Goal: Information Seeking & Learning: Learn about a topic

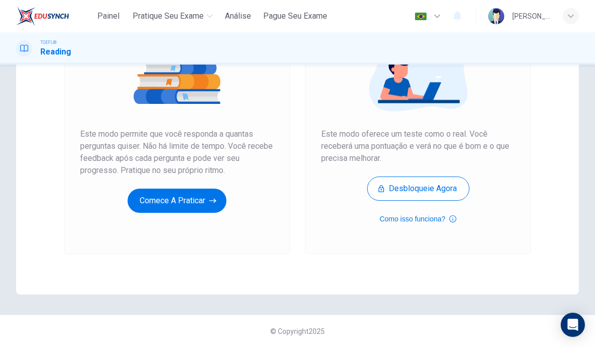
scroll to position [141, 0]
click at [199, 202] on button "Comece a praticar" at bounding box center [177, 201] width 99 height 24
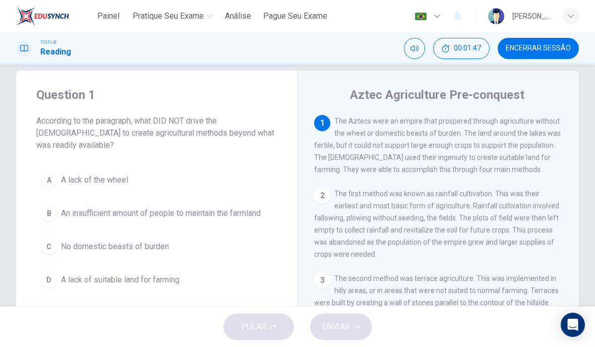
scroll to position [13, 0]
click at [56, 273] on div "D" at bounding box center [49, 281] width 16 height 16
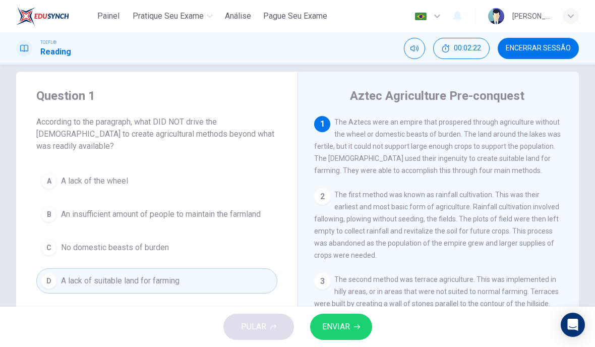
click at [350, 328] on button "ENVIAR" at bounding box center [341, 327] width 62 height 26
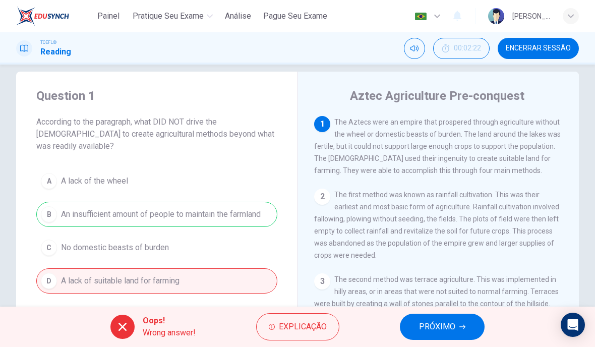
click at [295, 337] on button "Explicação" at bounding box center [297, 326] width 83 height 27
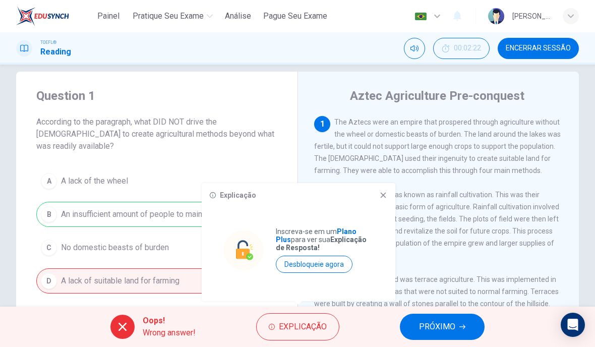
click at [381, 192] on icon at bounding box center [383, 195] width 8 height 8
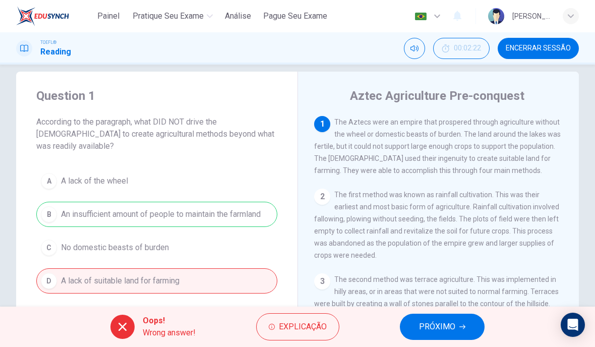
click at [457, 324] on button "PRÓXIMO" at bounding box center [442, 327] width 85 height 26
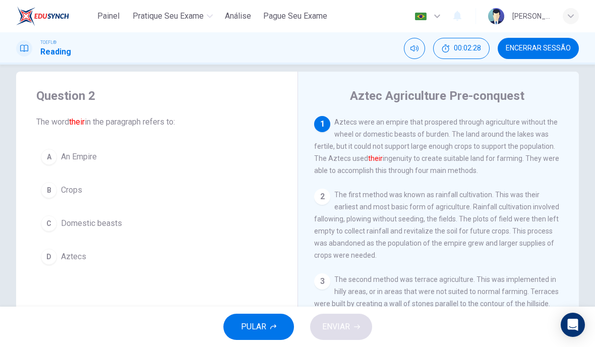
click at [47, 254] on div "D" at bounding box center [49, 257] width 16 height 16
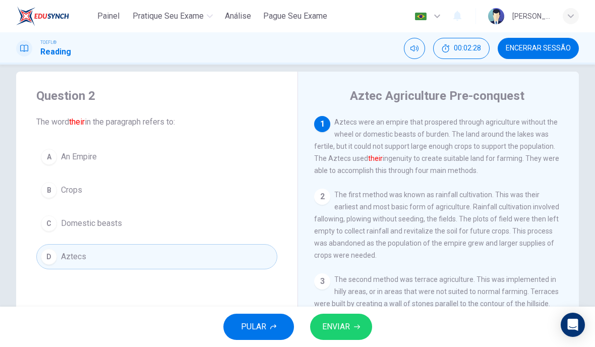
click at [335, 322] on span "ENVIAR" at bounding box center [336, 327] width 28 height 14
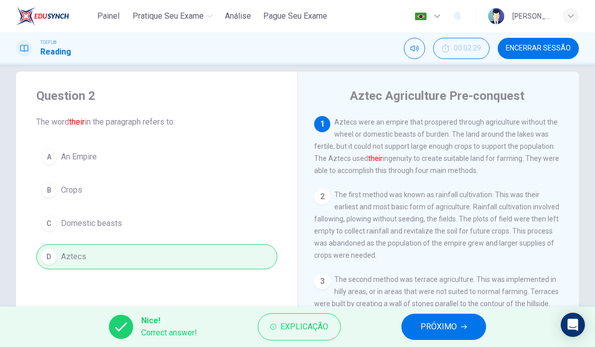
click at [439, 331] on span "PRÓXIMO" at bounding box center [439, 327] width 36 height 14
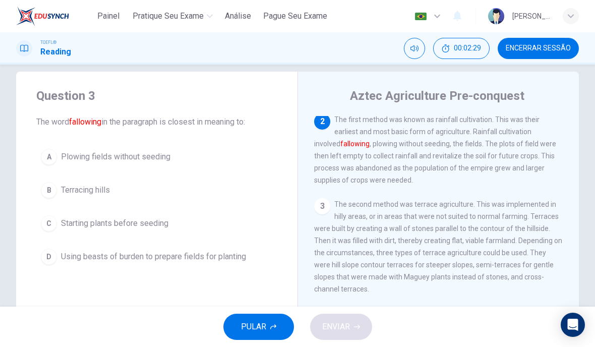
scroll to position [75, 0]
click at [61, 155] on button "A Plowing fields without seeding" at bounding box center [156, 156] width 241 height 25
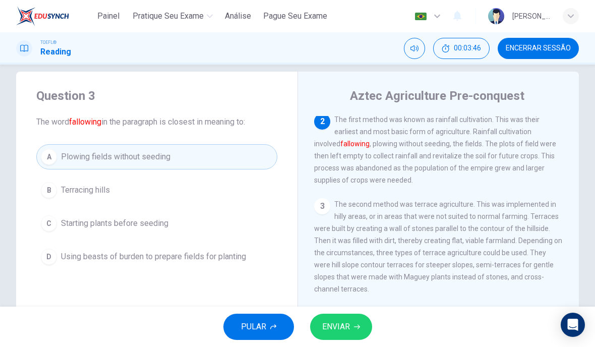
click at [337, 324] on span "ENVIAR" at bounding box center [336, 327] width 28 height 14
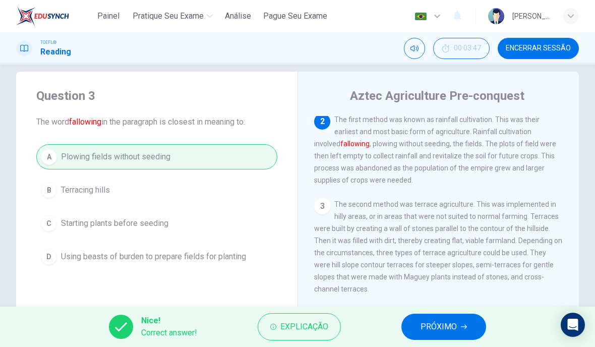
click at [437, 331] on span "PRÓXIMO" at bounding box center [439, 327] width 36 height 14
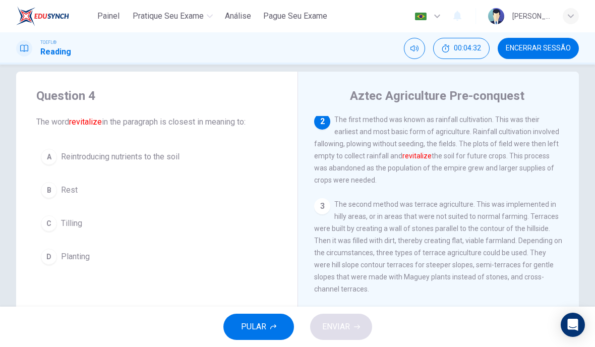
click at [49, 160] on div "A" at bounding box center [49, 157] width 16 height 16
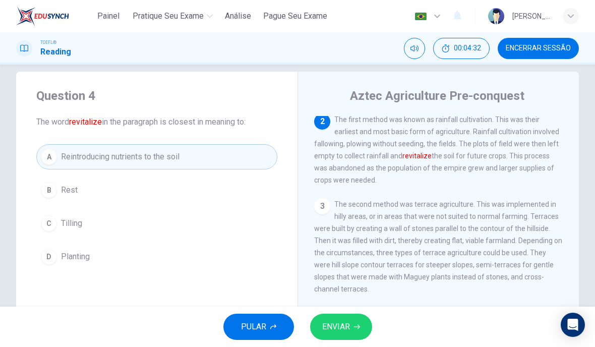
click at [349, 329] on span "ENVIAR" at bounding box center [336, 327] width 28 height 14
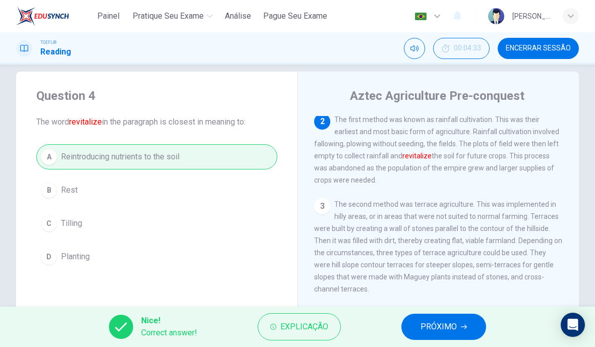
click at [426, 330] on span "PRÓXIMO" at bounding box center [439, 327] width 36 height 14
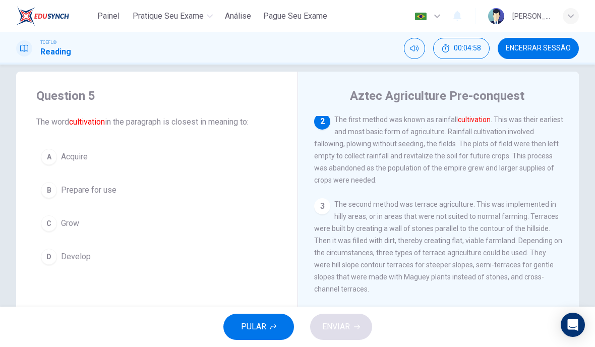
click at [45, 154] on div "A" at bounding box center [49, 157] width 16 height 16
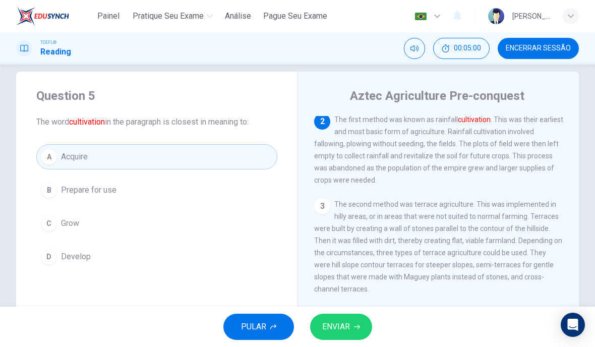
click at [356, 325] on icon "button" at bounding box center [357, 327] width 6 height 6
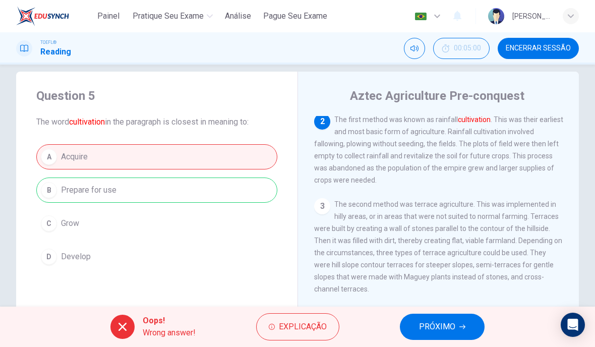
click at [452, 329] on span "PRÓXIMO" at bounding box center [437, 327] width 36 height 14
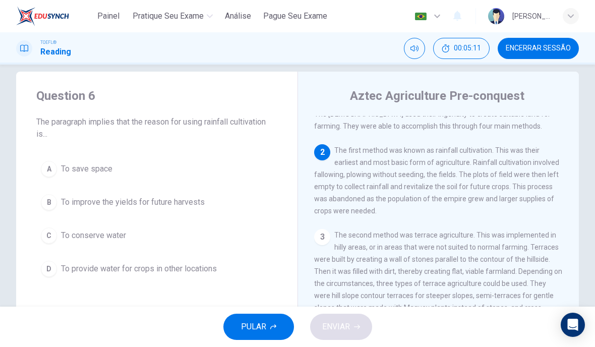
scroll to position [45, 0]
click at [50, 260] on button "D To provide water for crops in other locations" at bounding box center [156, 268] width 241 height 25
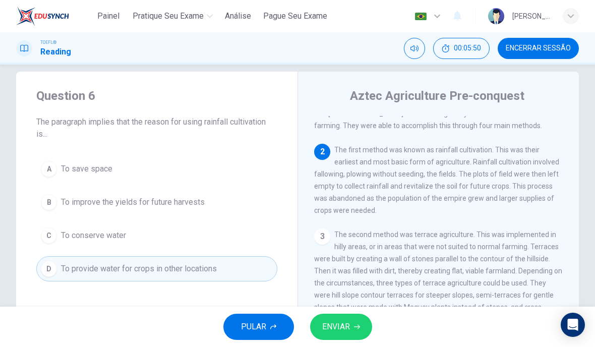
click at [345, 327] on span "ENVIAR" at bounding box center [336, 327] width 28 height 14
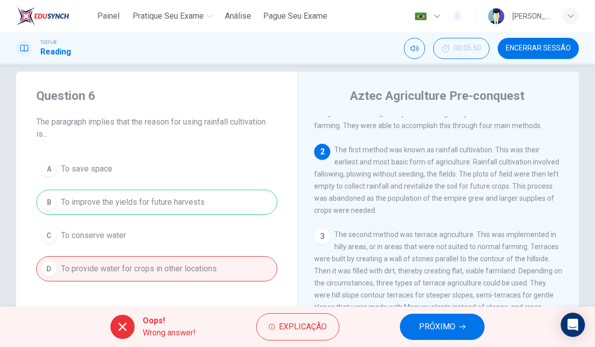
click at [439, 332] on span "PRÓXIMO" at bounding box center [437, 327] width 36 height 14
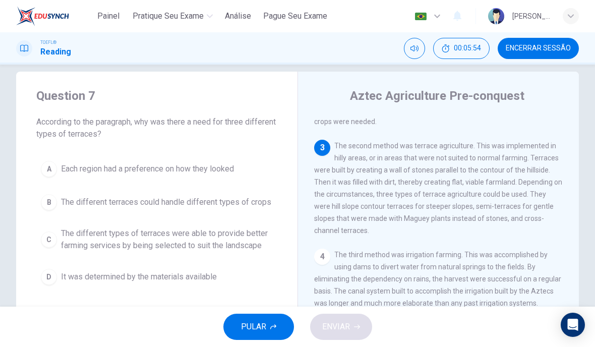
scroll to position [148, 0]
click at [220, 199] on span "The different terraces could handle different types of crops" at bounding box center [166, 202] width 210 height 12
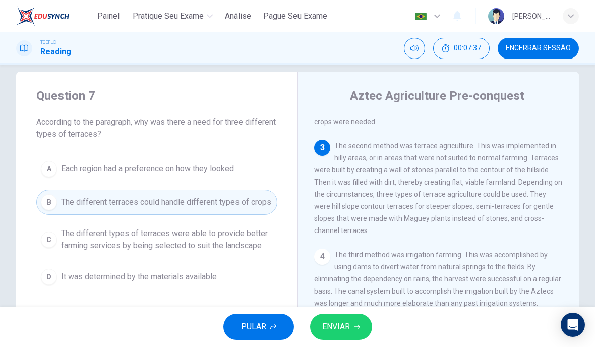
click at [347, 320] on span "ENVIAR" at bounding box center [336, 327] width 28 height 14
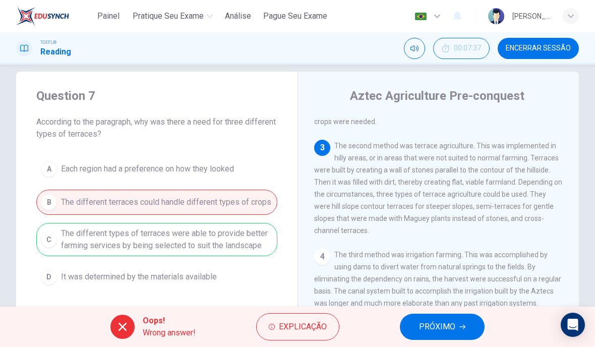
click at [442, 326] on span "PRÓXIMO" at bounding box center [437, 327] width 36 height 14
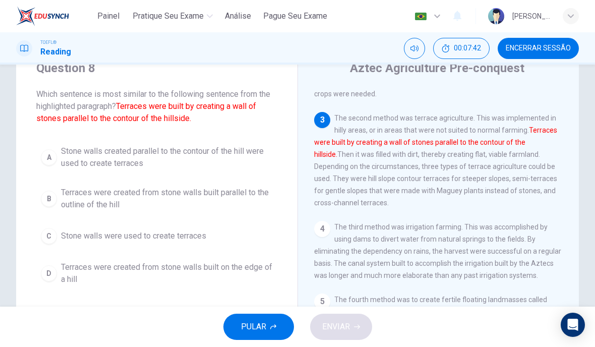
scroll to position [44, 0]
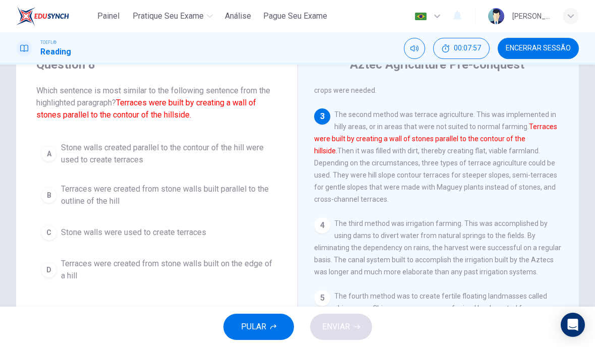
click at [51, 199] on div "B" at bounding box center [49, 195] width 16 height 16
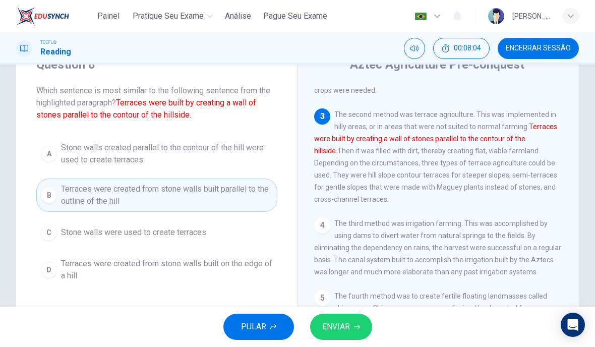
click at [329, 326] on span "ENVIAR" at bounding box center [336, 327] width 28 height 14
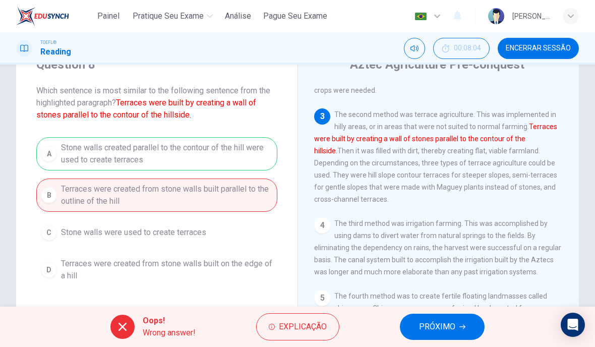
click at [421, 325] on span "PRÓXIMO" at bounding box center [437, 327] width 36 height 14
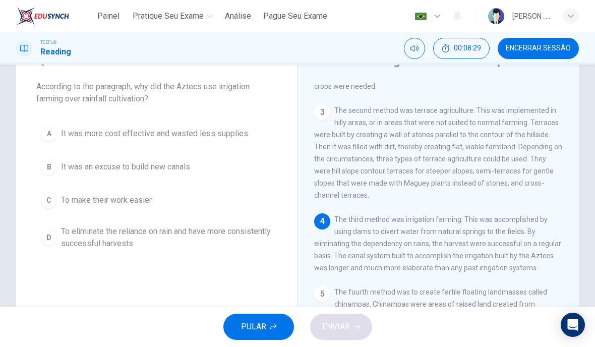
scroll to position [47, 0]
click at [63, 236] on span "To eliminate the reliance on rain and have more consistently successful harvests" at bounding box center [167, 239] width 212 height 24
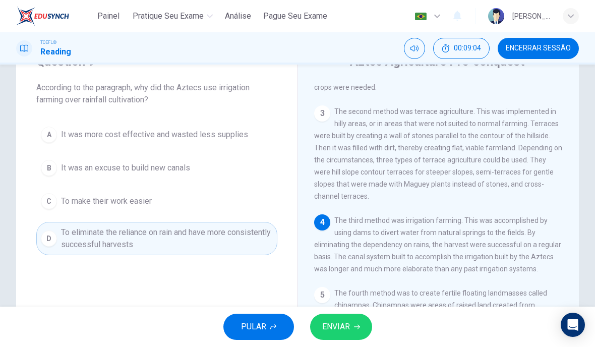
click at [346, 330] on span "ENVIAR" at bounding box center [336, 327] width 28 height 14
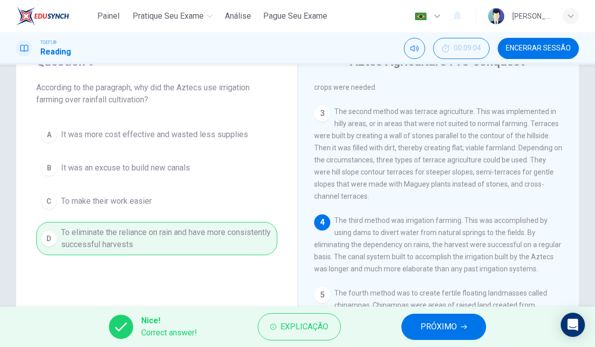
click at [434, 322] on span "PRÓXIMO" at bounding box center [439, 327] width 36 height 14
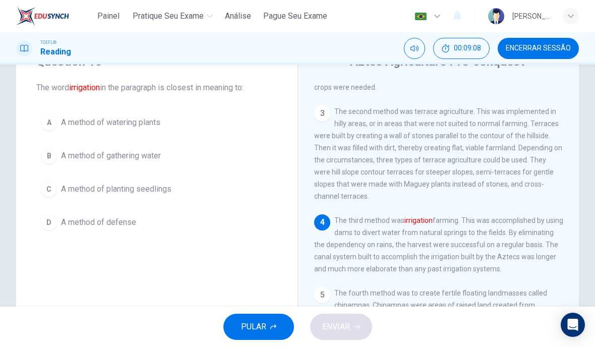
click at [52, 121] on div "A" at bounding box center [49, 123] width 16 height 16
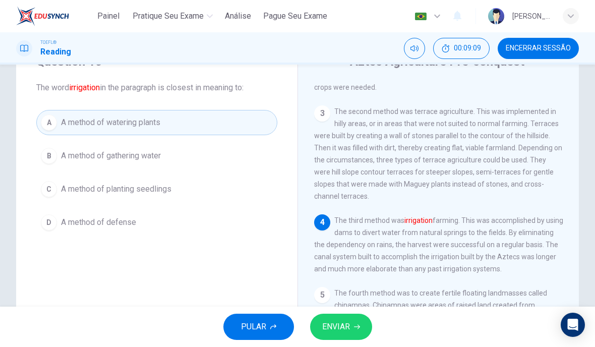
click at [354, 320] on button "ENVIAR" at bounding box center [341, 327] width 62 height 26
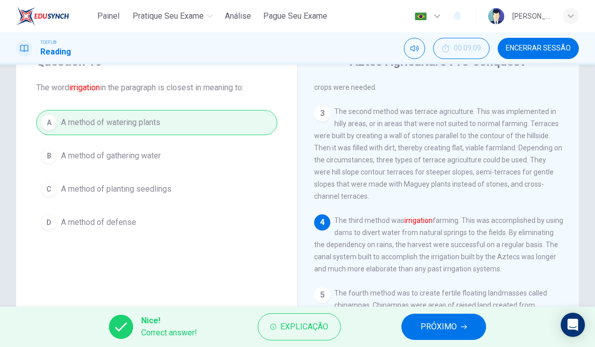
click at [448, 319] on button "PRÓXIMO" at bounding box center [444, 327] width 85 height 26
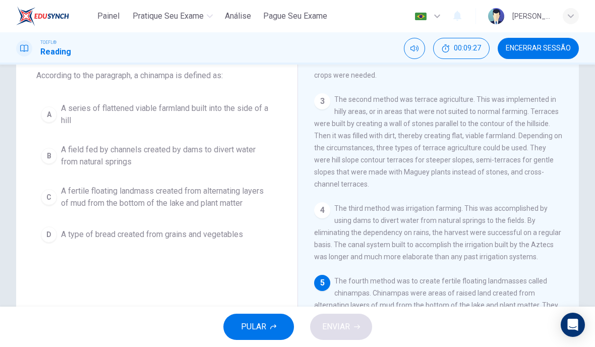
scroll to position [149, 0]
click at [199, 199] on span "A fertile floating landmass created from alternating layers of mud from the bot…" at bounding box center [167, 197] width 212 height 24
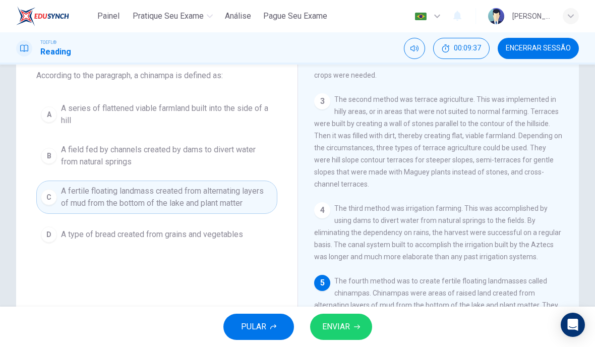
click at [347, 318] on button "ENVIAR" at bounding box center [341, 327] width 62 height 26
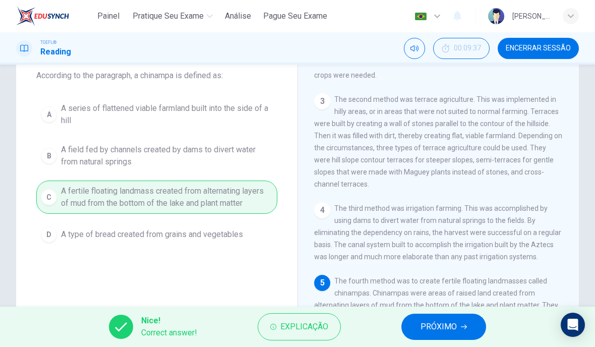
click at [431, 325] on span "PRÓXIMO" at bounding box center [439, 327] width 36 height 14
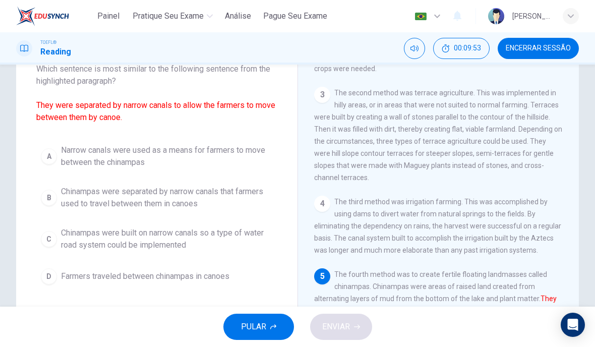
scroll to position [66, 0]
click at [241, 162] on span "Narrow canals were used as a means for farmers to move between the chinampas" at bounding box center [167, 157] width 212 height 24
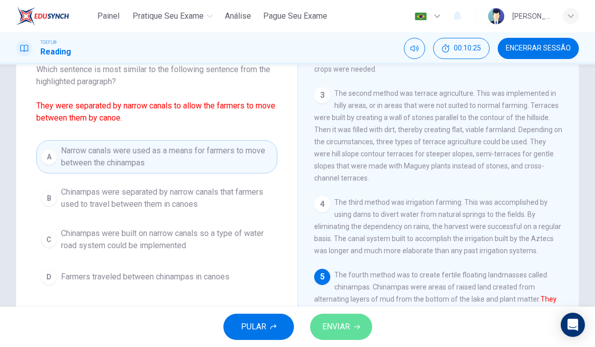
click at [334, 321] on span "ENVIAR" at bounding box center [336, 327] width 28 height 14
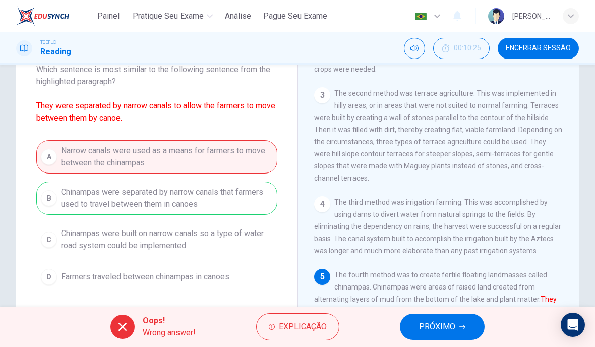
click at [439, 329] on span "PRÓXIMO" at bounding box center [437, 327] width 36 height 14
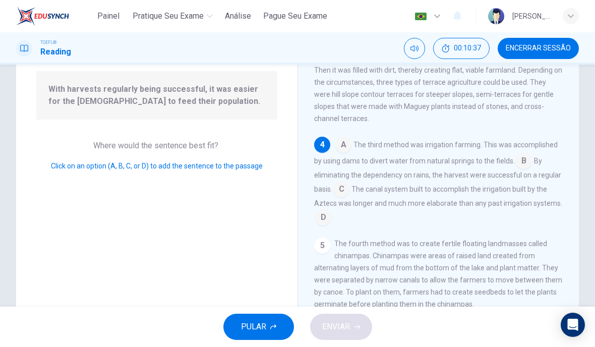
scroll to position [100, 0]
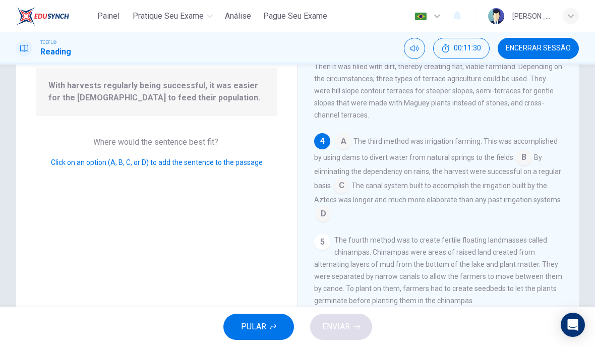
click at [347, 181] on input at bounding box center [342, 187] width 16 height 16
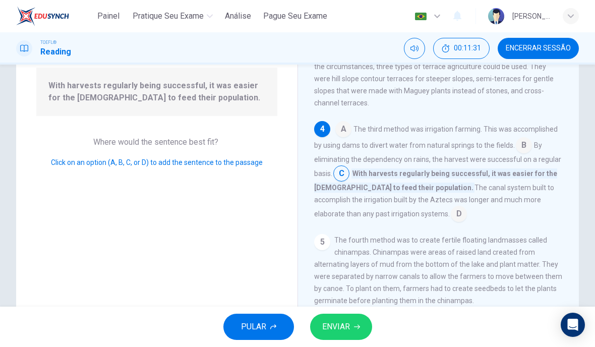
click at [339, 316] on button "ENVIAR" at bounding box center [341, 327] width 62 height 26
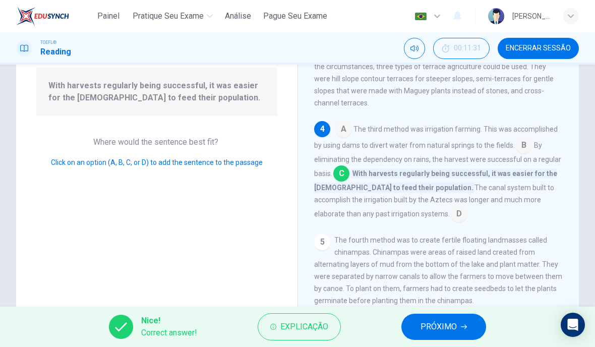
click at [434, 331] on span "PRÓXIMO" at bounding box center [439, 327] width 36 height 14
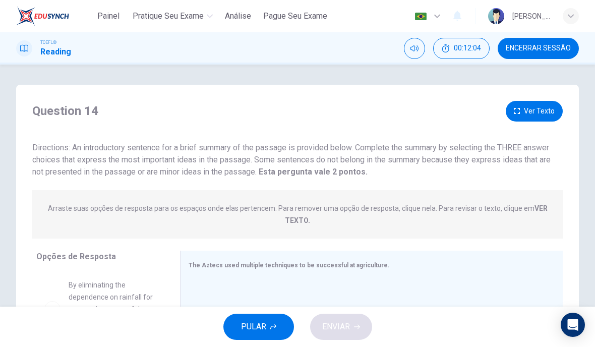
scroll to position [0, 0]
click at [172, 286] on div "A By eliminating the dependence on rainfall for crops to be successful, they we…" at bounding box center [104, 348] width 136 height 155
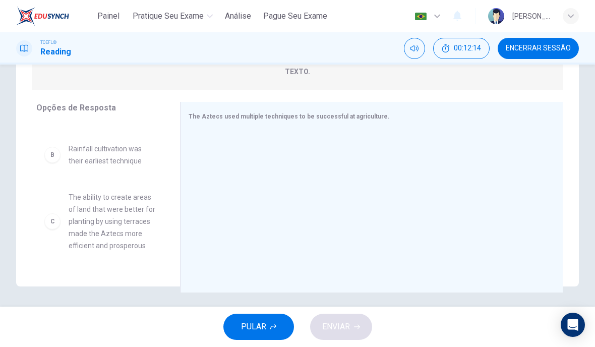
scroll to position [81, 0]
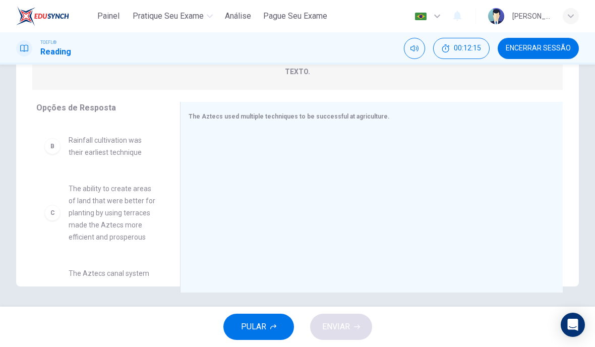
click at [53, 216] on div "C" at bounding box center [52, 213] width 16 height 16
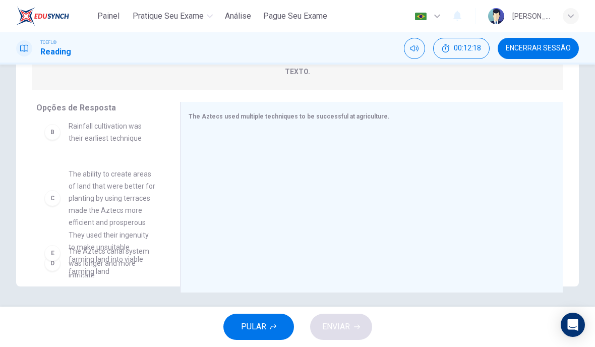
scroll to position [100, 0]
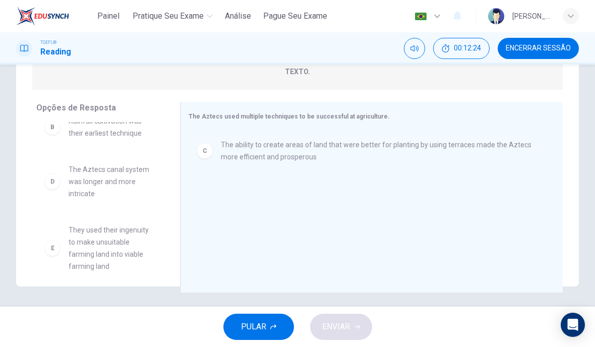
click at [59, 242] on div "E They used their ingenuity to make unsuitable farming land into viable farming…" at bounding box center [100, 248] width 112 height 48
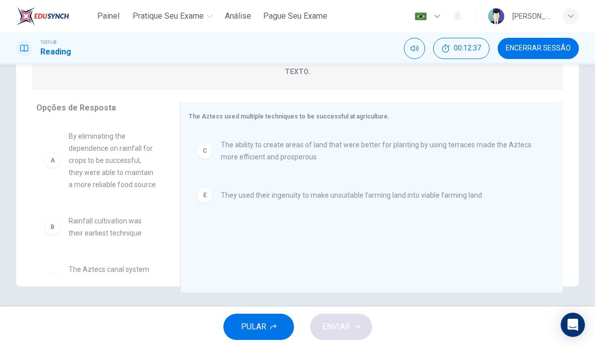
scroll to position [0, 0]
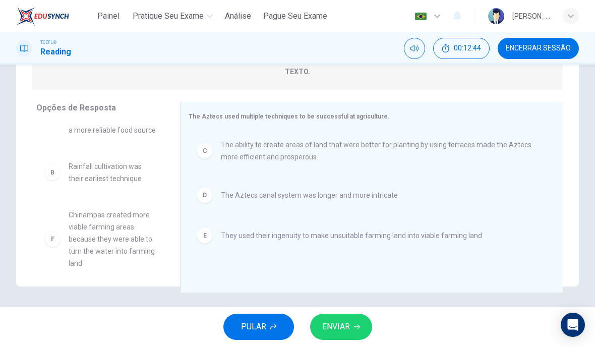
click at [345, 323] on span "ENVIAR" at bounding box center [336, 327] width 28 height 14
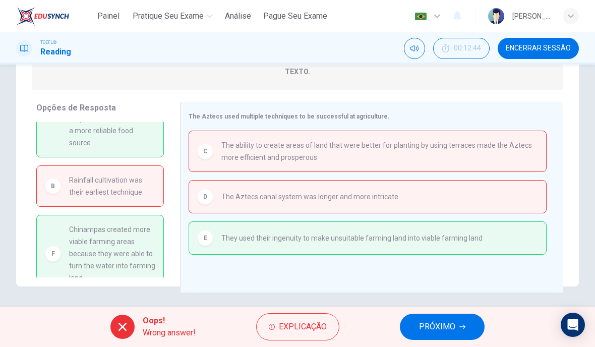
click at [448, 329] on span "PRÓXIMO" at bounding box center [437, 327] width 36 height 14
